Goal: Task Accomplishment & Management: Manage account settings

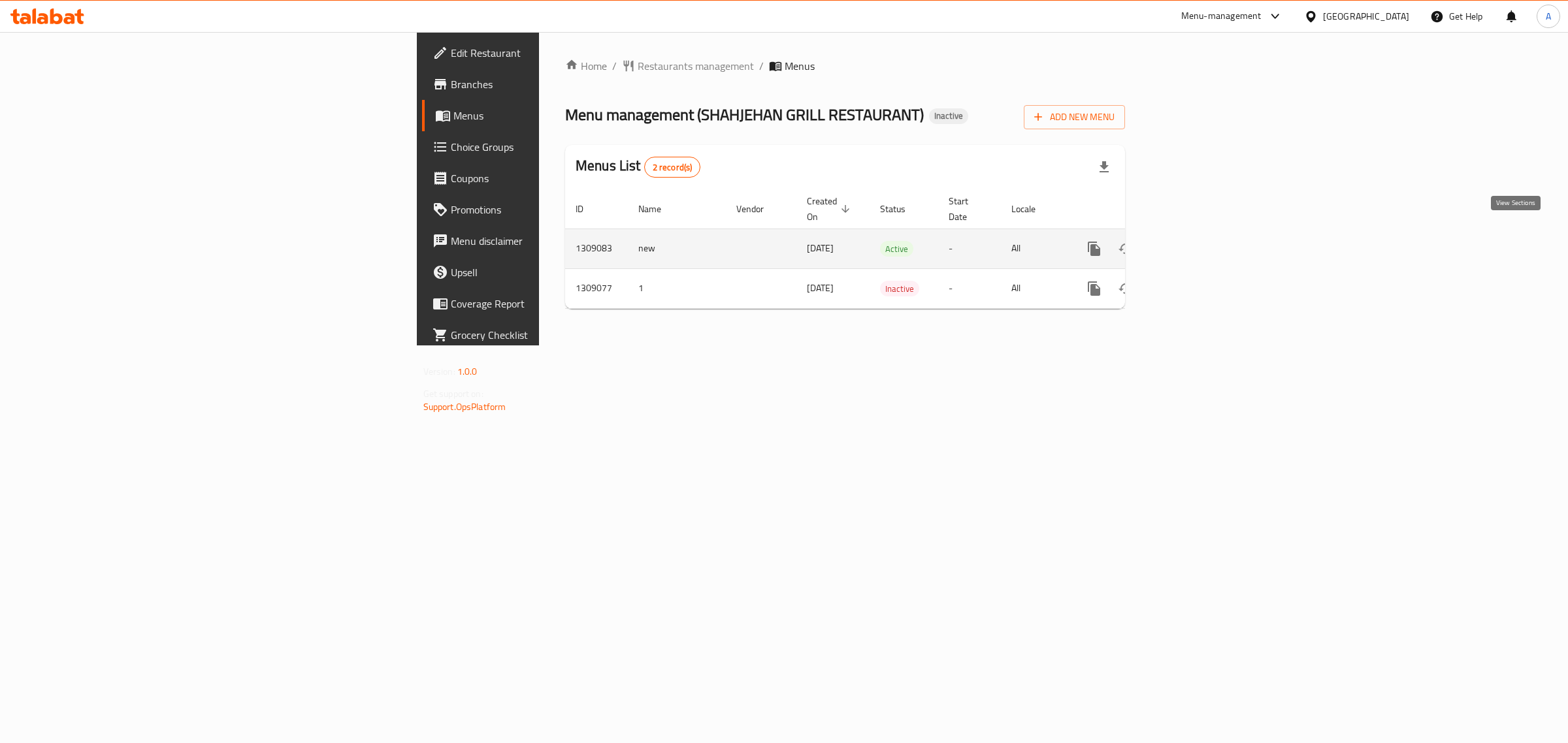
click at [1196, 241] on icon "enhanced table" at bounding box center [1188, 249] width 16 height 16
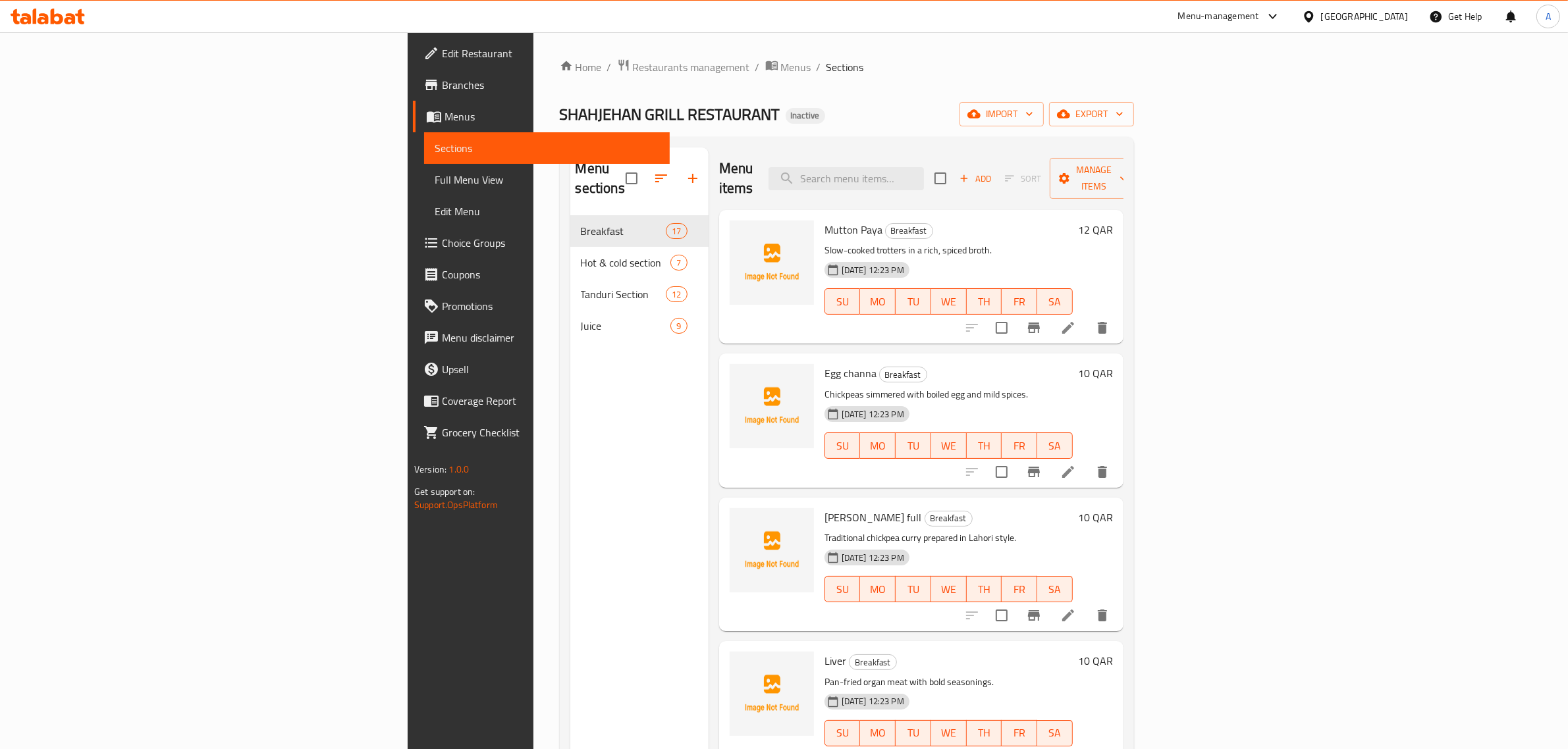
click at [570, 376] on div "Menu sections Breakfast 17 Hot & cold section 7 Tanduri Section 12 Juice 9" at bounding box center [639, 522] width 139 height 749
click at [442, 77] on span "Branches" at bounding box center [551, 85] width 217 height 16
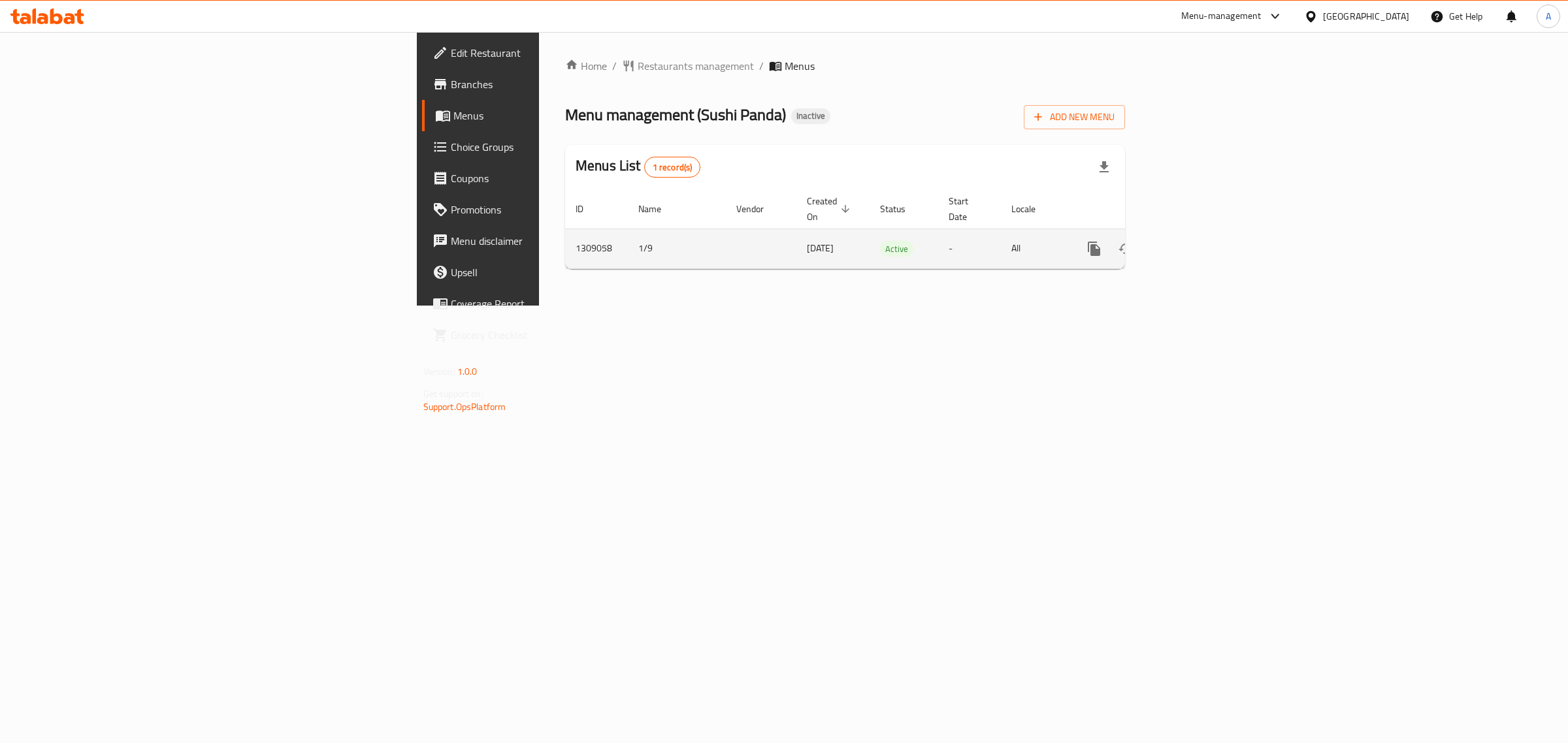
click at [1204, 235] on link "enhanced table" at bounding box center [1188, 249] width 31 height 31
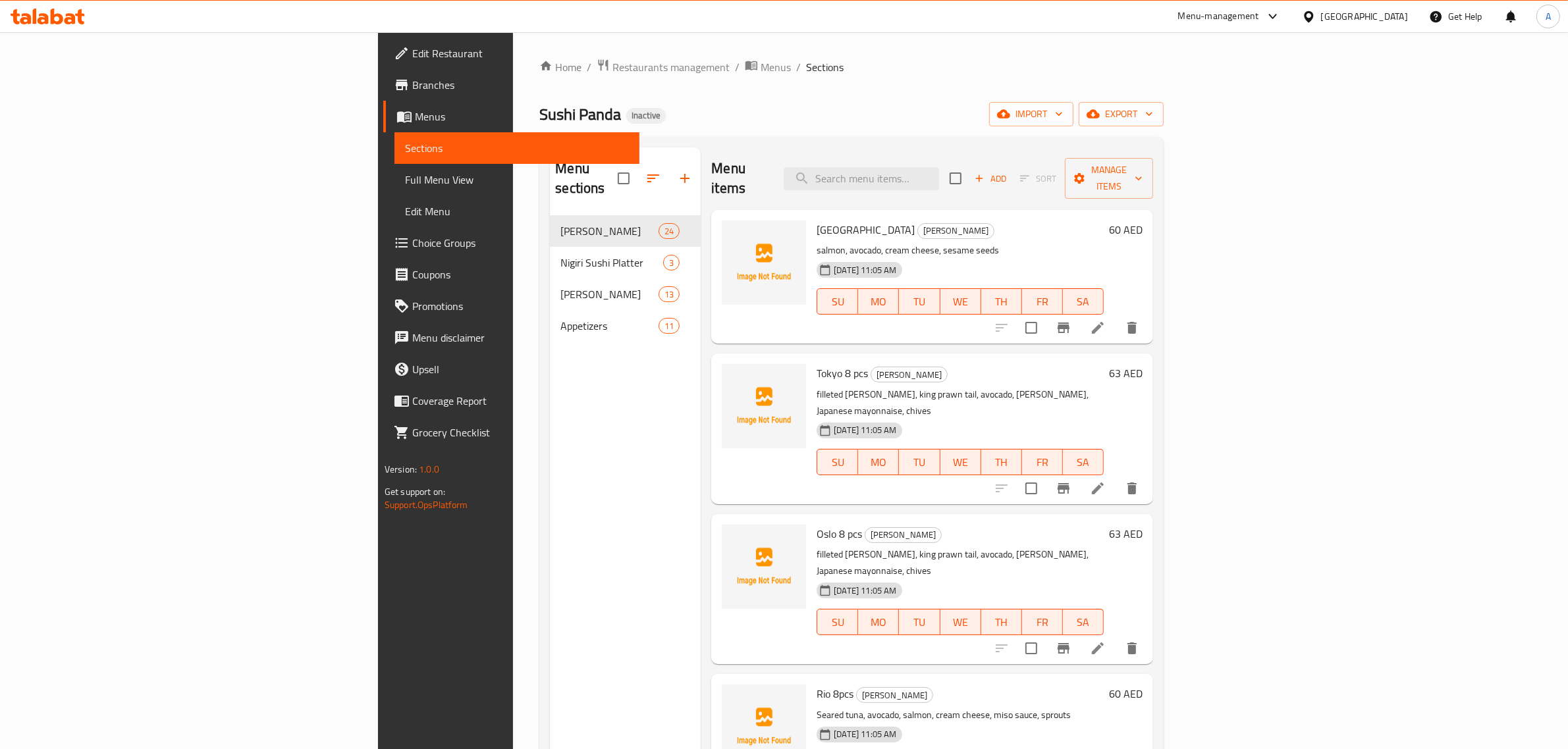
click at [1109, 222] on div "Philadelphia Maki Sushi salmon, avocado, cream cheese, sesame seeds 01-09-2025 …" at bounding box center [960, 277] width 298 height 123
click at [1063, 107] on span "import" at bounding box center [1031, 114] width 63 height 16
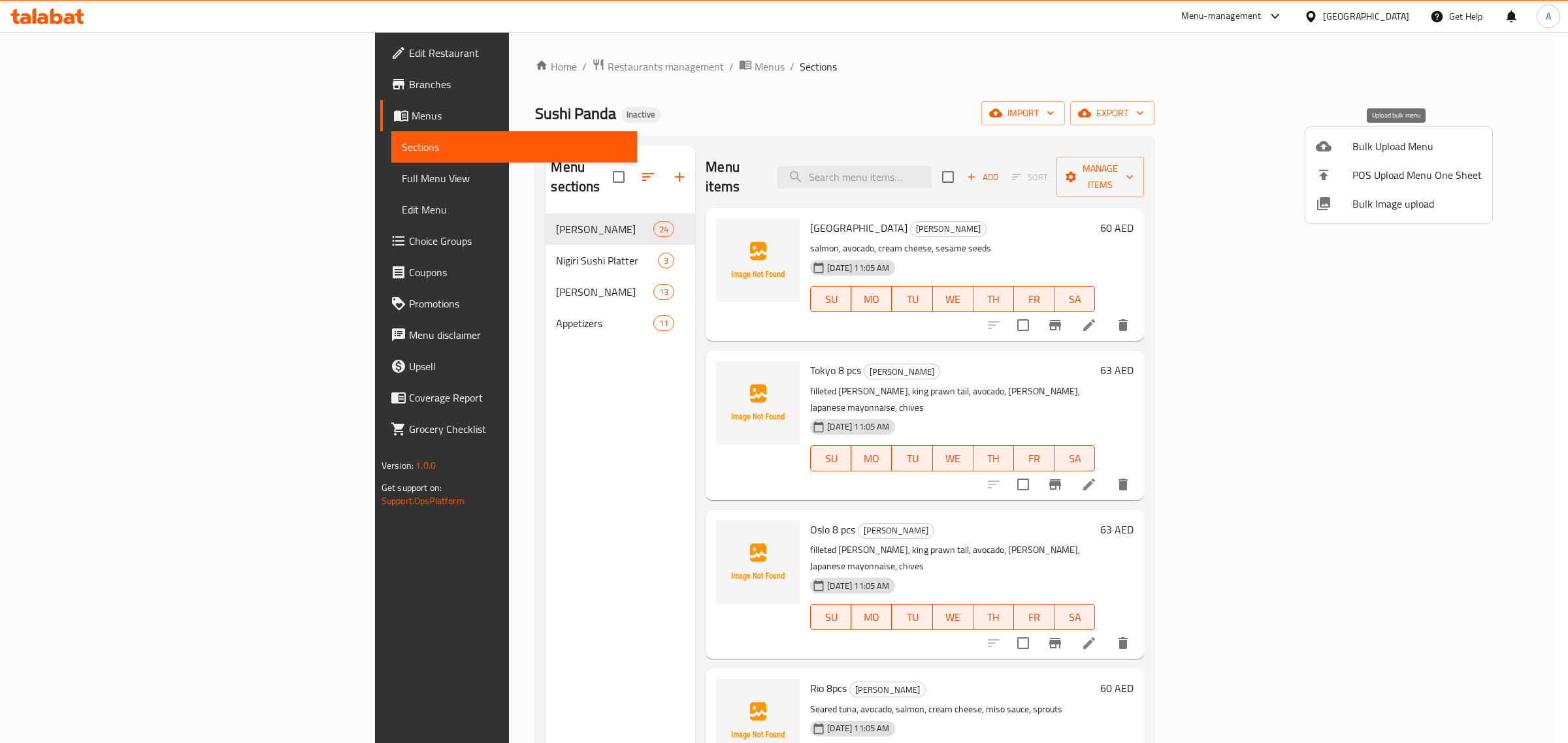
click at [1380, 152] on span "Bulk Upload Menu" at bounding box center [1417, 146] width 129 height 16
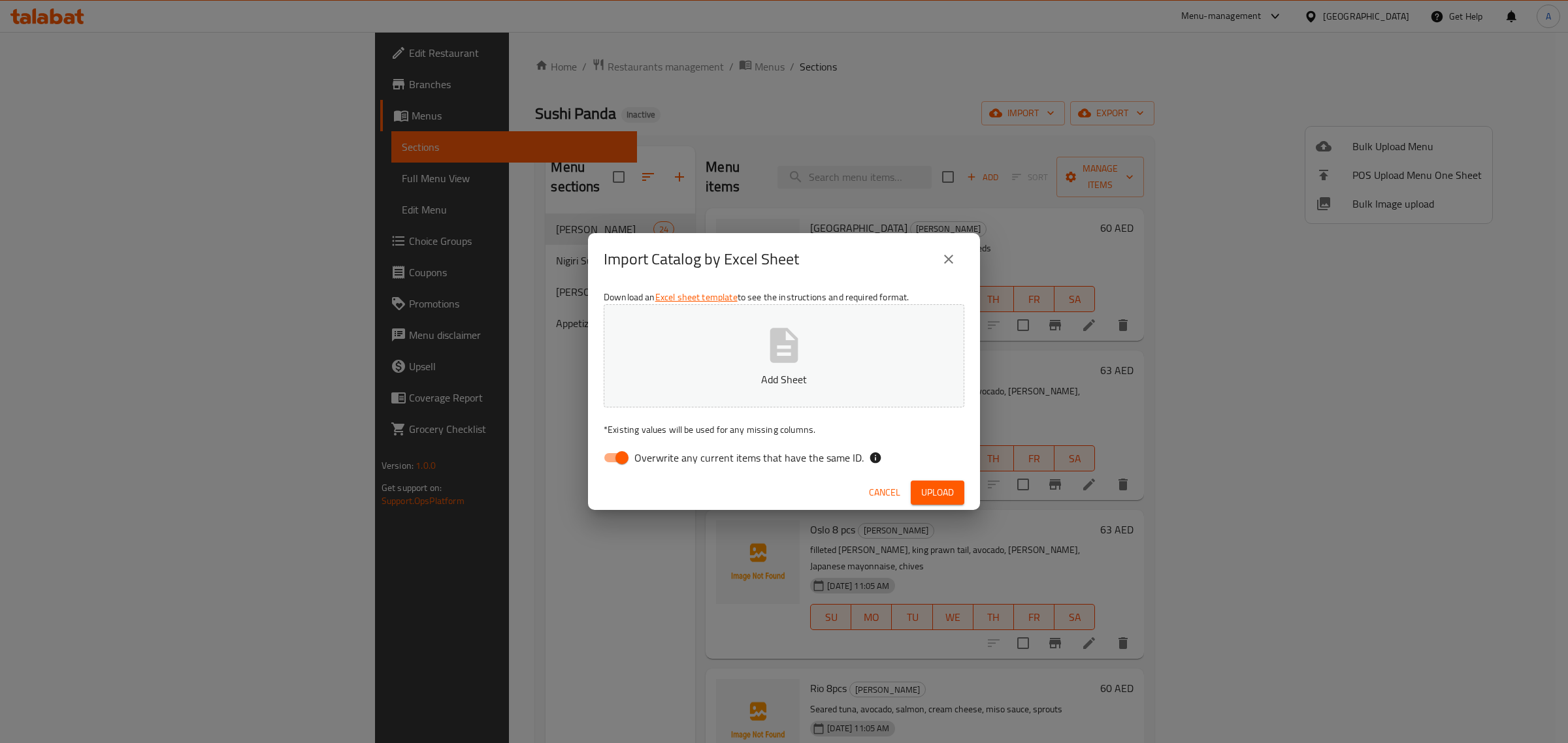
click at [668, 457] on span "Overwrite any current items that have the same ID." at bounding box center [748, 458] width 229 height 16
click at [659, 457] on input "Overwrite any current items that have the same ID." at bounding box center [622, 458] width 74 height 25
checkbox input "false"
click at [711, 364] on button "Add Sheet" at bounding box center [784, 356] width 361 height 103
click at [953, 494] on span "Upload" at bounding box center [937, 492] width 33 height 16
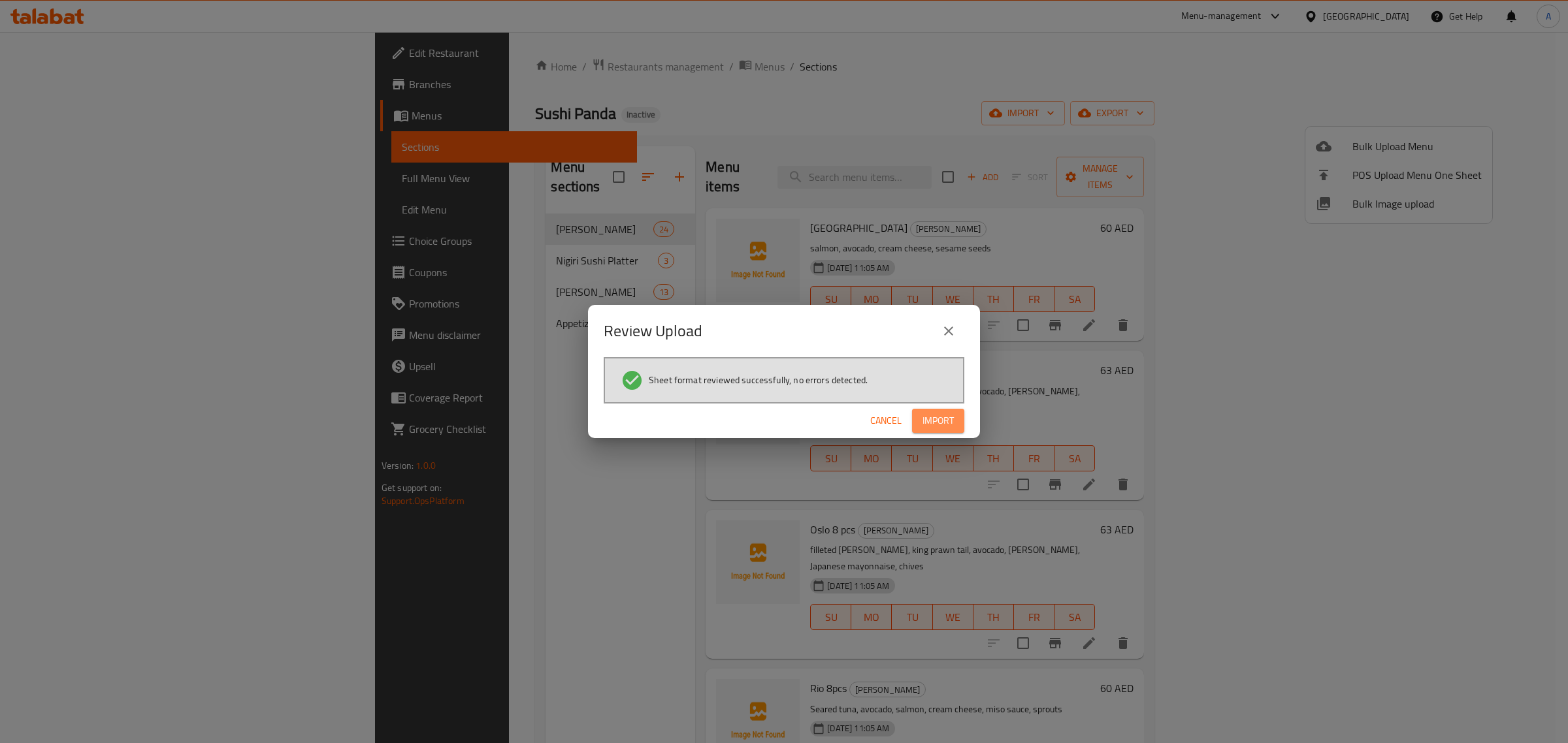
click at [953, 415] on span "Import" at bounding box center [937, 421] width 31 height 16
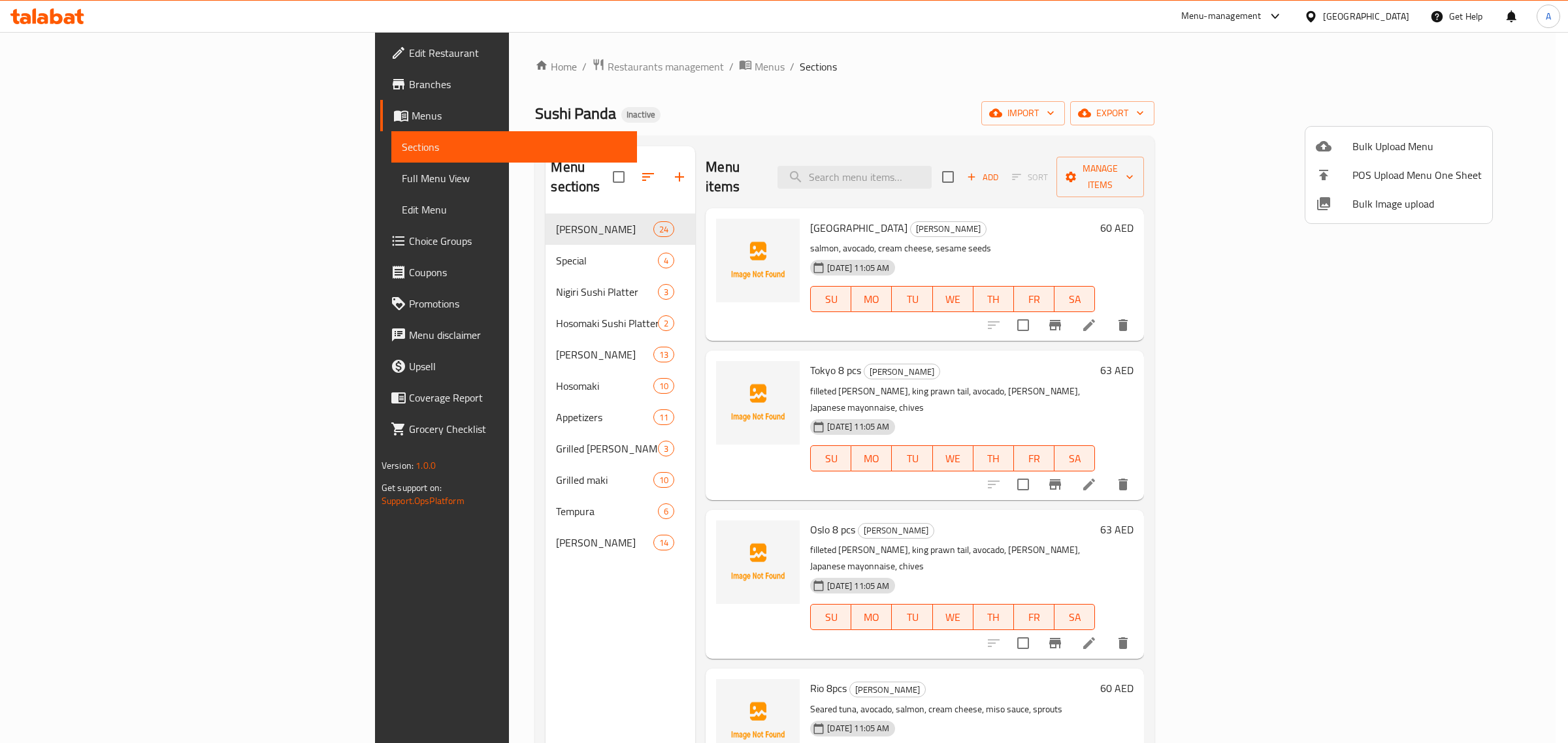
click at [652, 81] on div at bounding box center [784, 372] width 1568 height 743
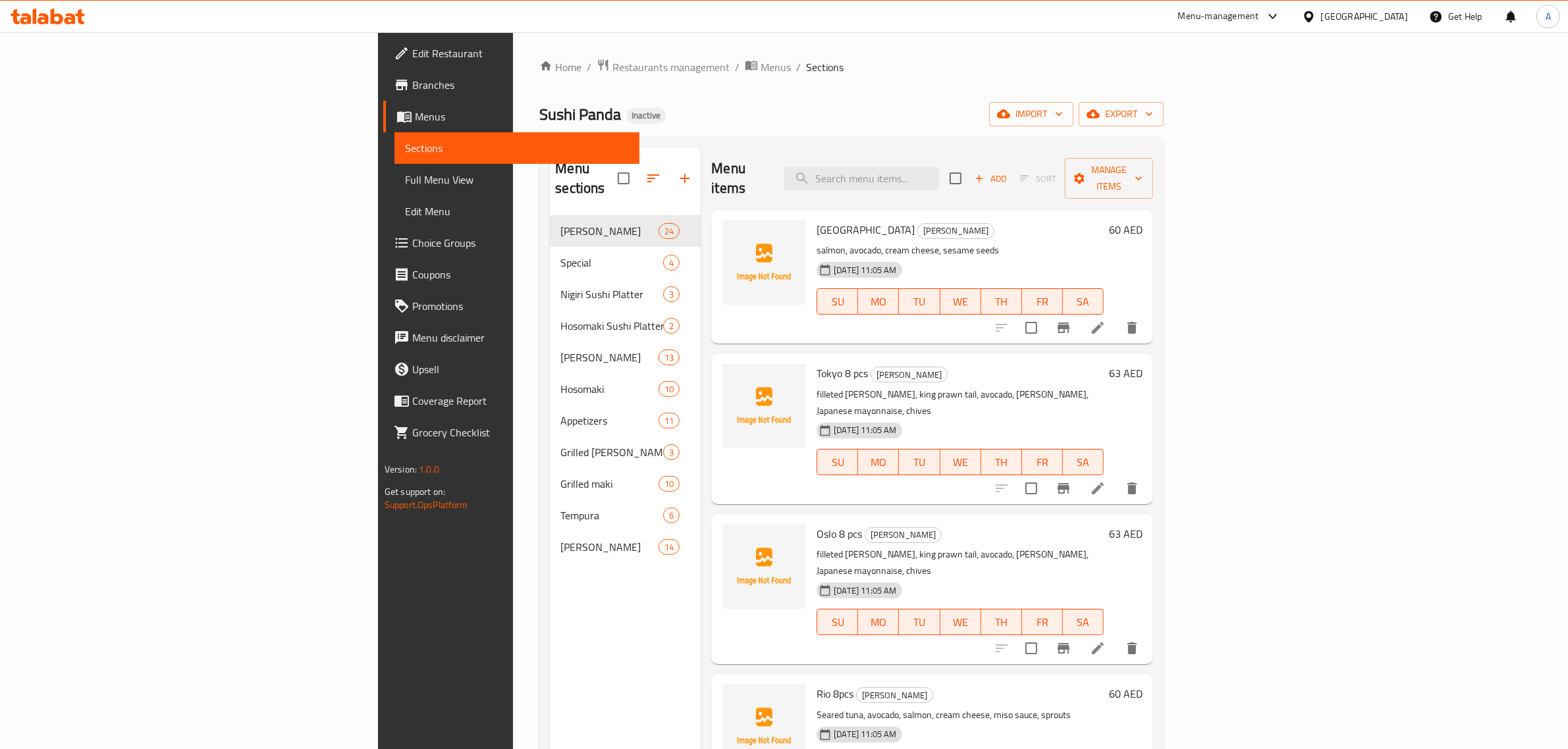
click at [405, 176] on span "Full Menu View" at bounding box center [517, 180] width 224 height 16
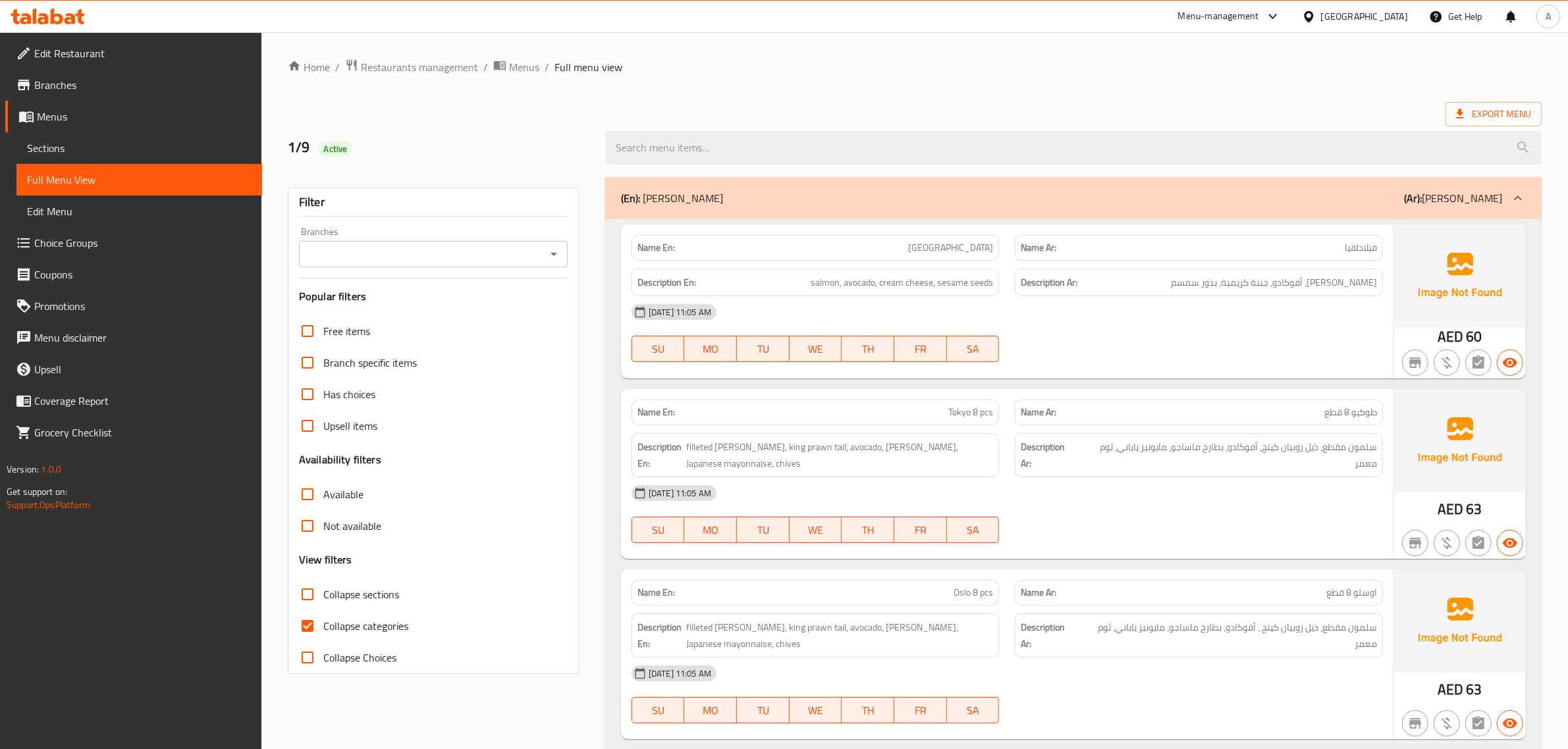
click at [343, 616] on label "Collapse categories" at bounding box center [350, 626] width 117 height 32
click at [323, 616] on input "Collapse categories" at bounding box center [307, 626] width 32 height 32
checkbox input "false"
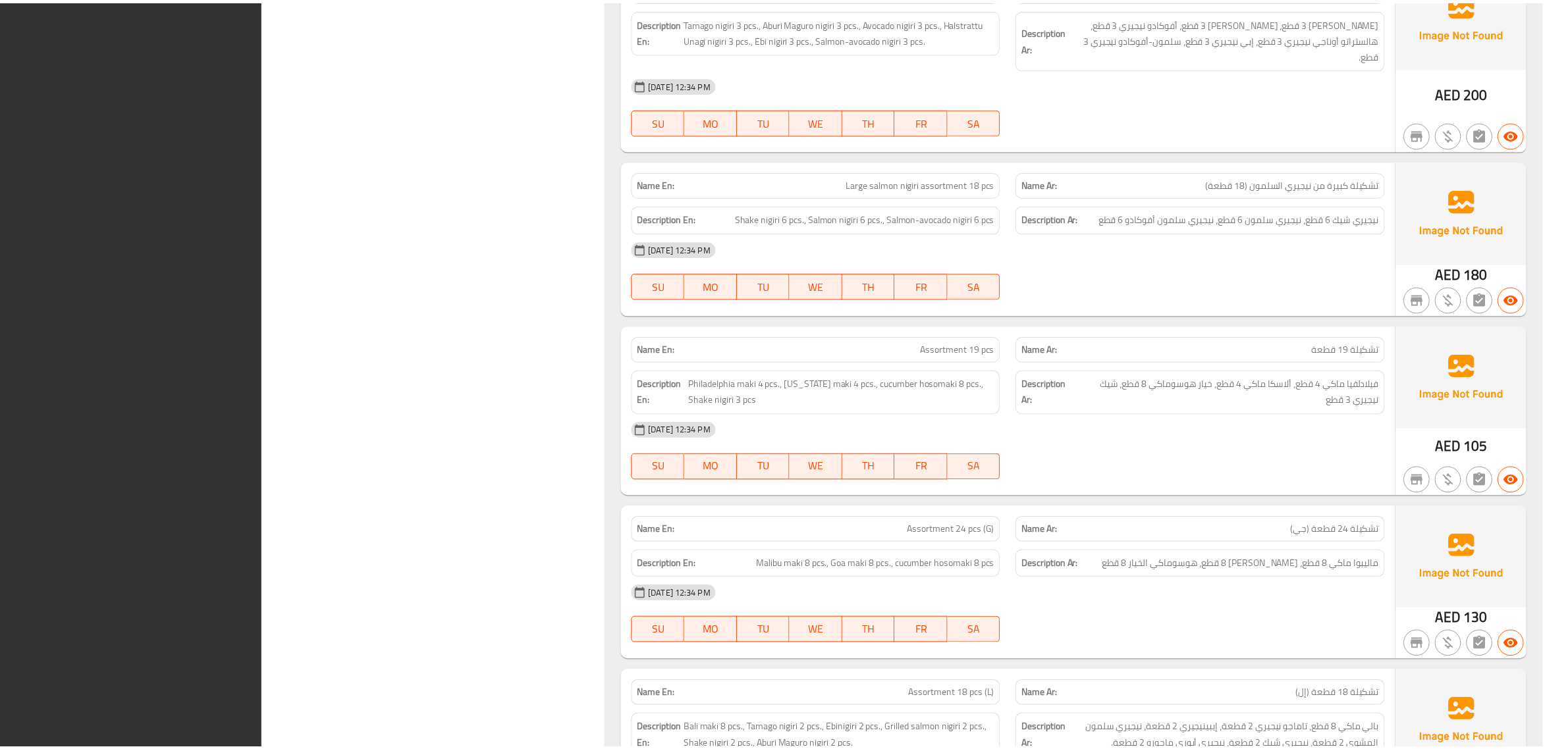
scroll to position [18442, 0]
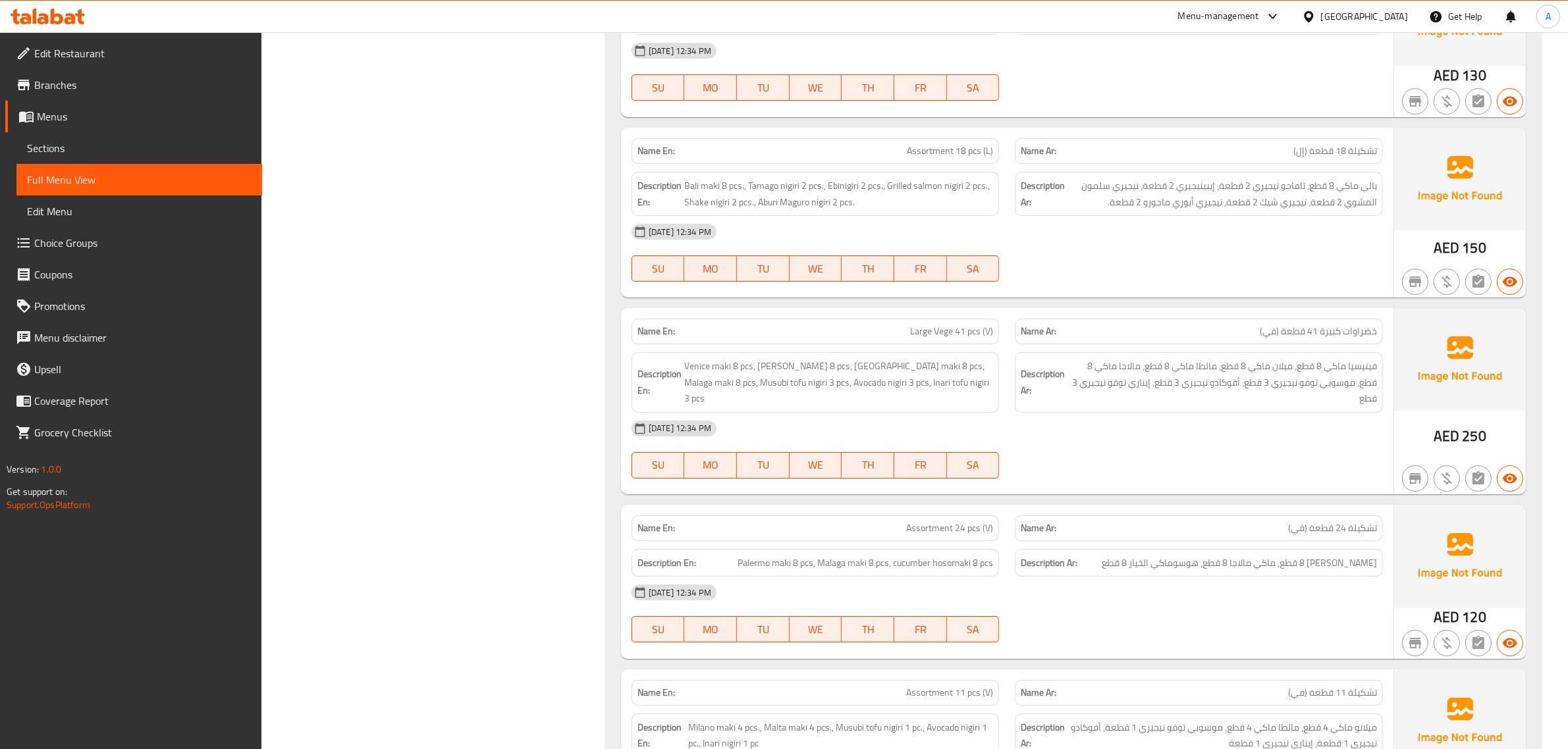
drag, startPoint x: 100, startPoint y: 146, endPoint x: 278, endPoint y: 1, distance: 229.6
click at [100, 146] on span "Sections" at bounding box center [139, 148] width 224 height 16
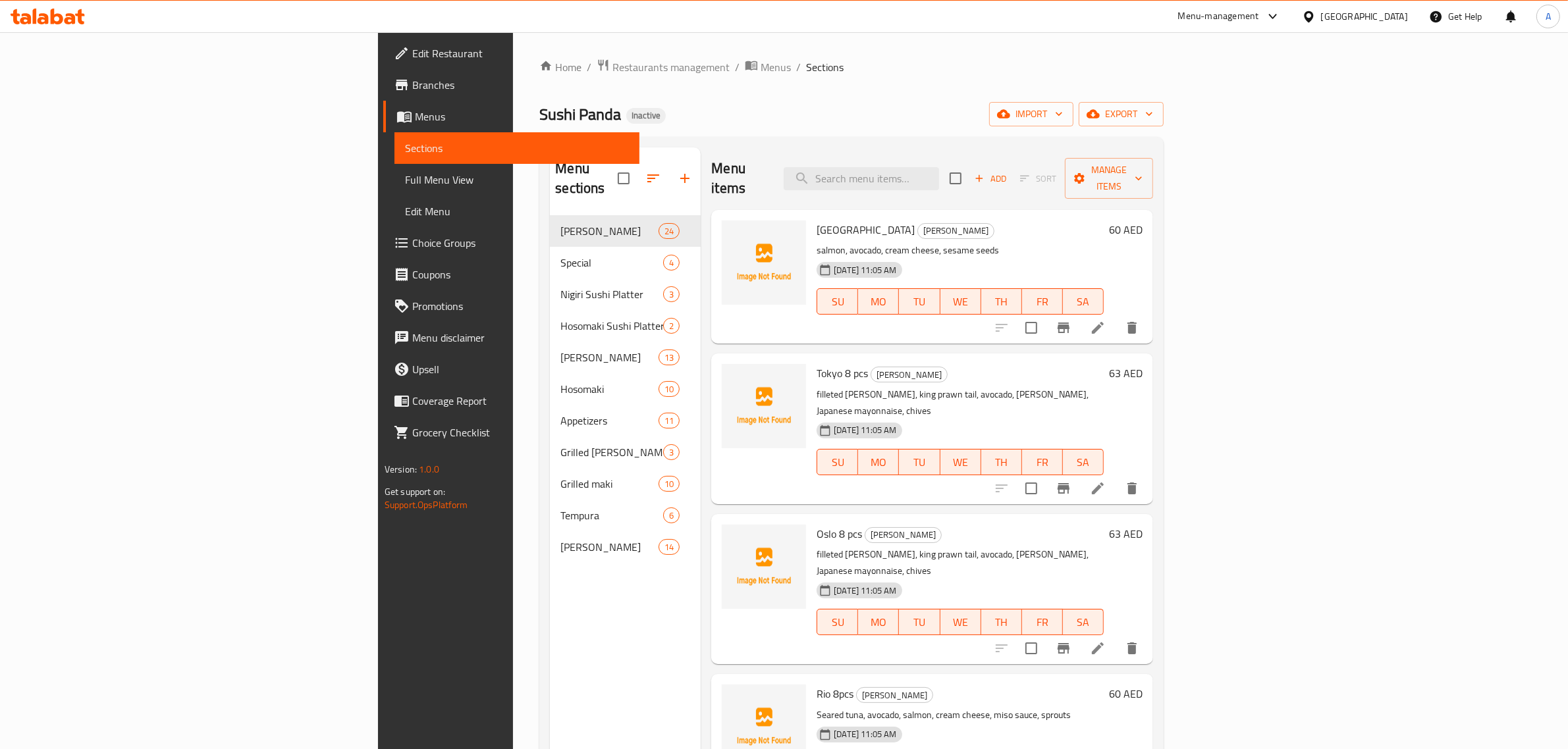
click at [513, 48] on div "Home / Restaurants management / Menus / Sections Sushi Panda Inactive import ex…" at bounding box center [851, 483] width 677 height 901
click at [612, 69] on span "Restaurants management" at bounding box center [671, 67] width 117 height 16
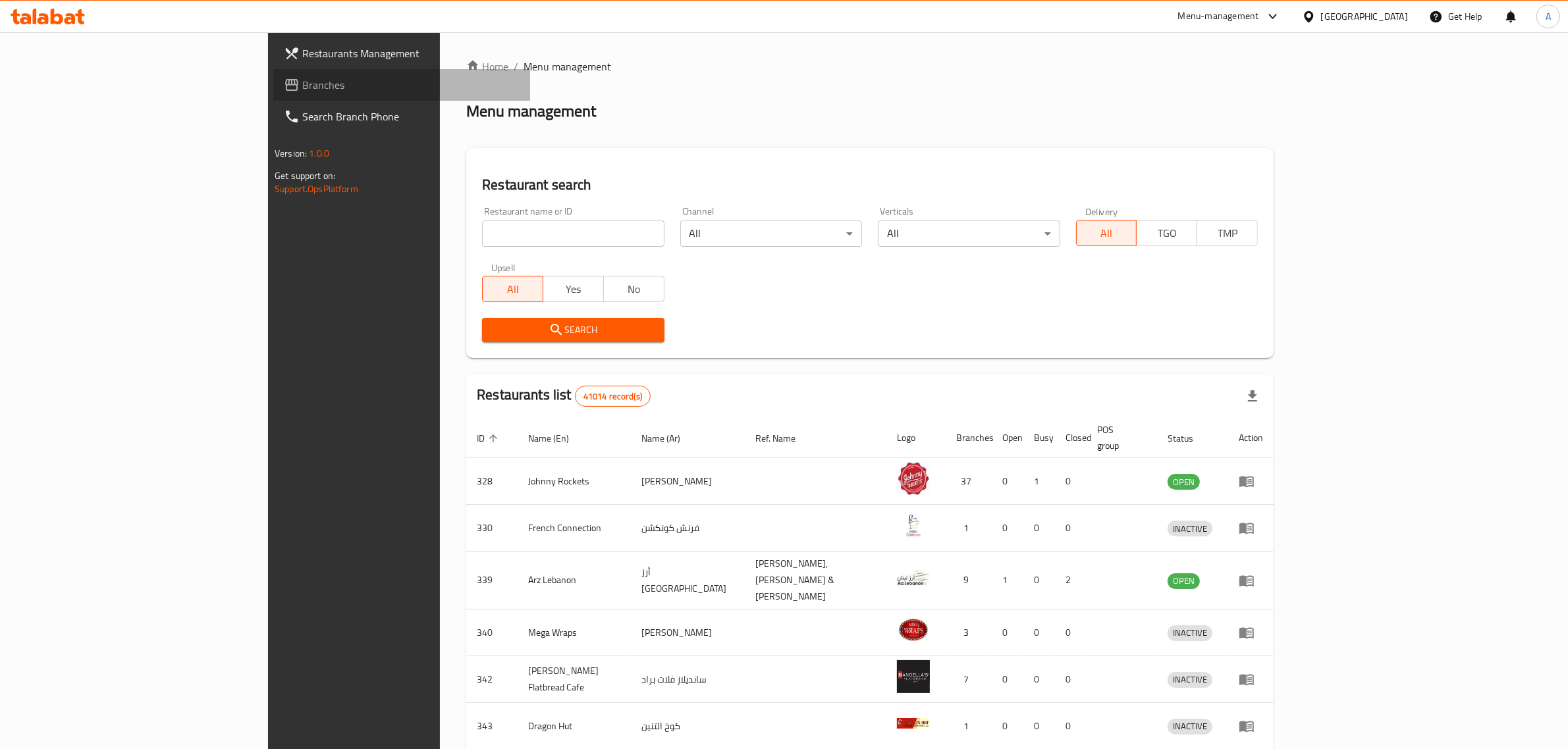
click at [302, 91] on span "Branches" at bounding box center [411, 85] width 217 height 16
